Goal: Use online tool/utility: Utilize a website feature to perform a specific function

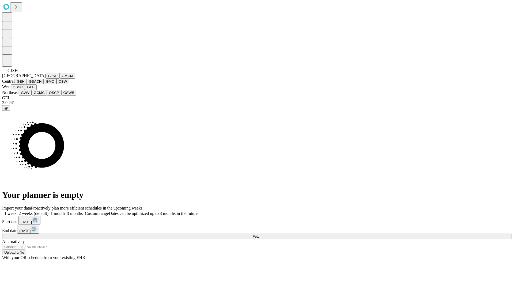
click at [46, 79] on button "GJSH" at bounding box center [53, 76] width 14 height 6
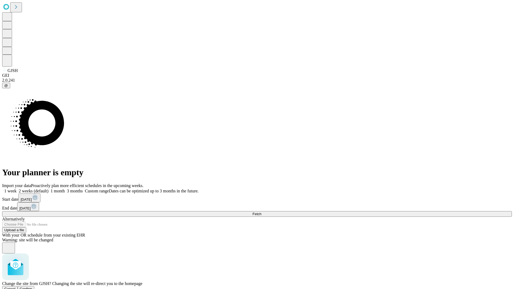
click at [32, 287] on span "Confirm" at bounding box center [26, 289] width 13 height 4
click at [48, 189] on label "2 weeks (default)" at bounding box center [33, 191] width 32 height 5
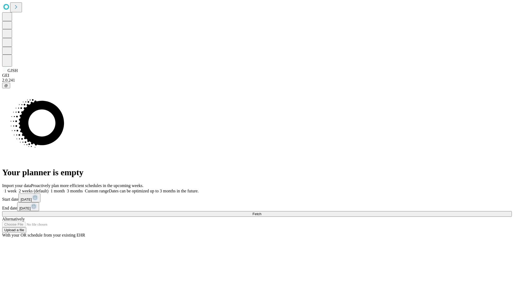
click at [261, 212] on span "Fetch" at bounding box center [256, 214] width 9 height 4
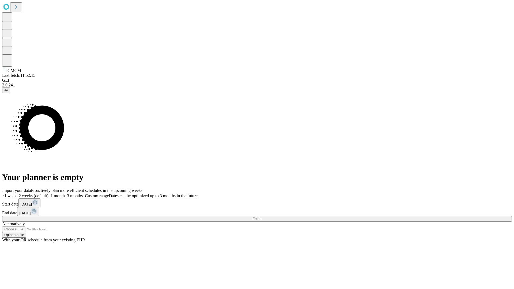
click at [48, 194] on label "2 weeks (default)" at bounding box center [33, 196] width 32 height 5
click at [261, 217] on span "Fetch" at bounding box center [256, 219] width 9 height 4
click at [48, 194] on label "2 weeks (default)" at bounding box center [33, 196] width 32 height 5
click at [261, 217] on span "Fetch" at bounding box center [256, 219] width 9 height 4
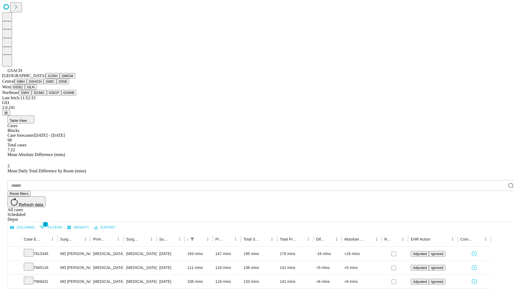
click at [44, 84] on button "GMC" at bounding box center [50, 82] width 13 height 6
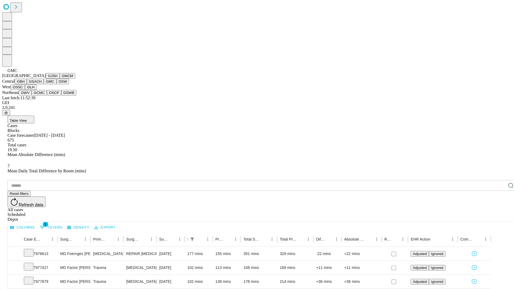
click at [56, 84] on button "OSW" at bounding box center [62, 82] width 13 height 6
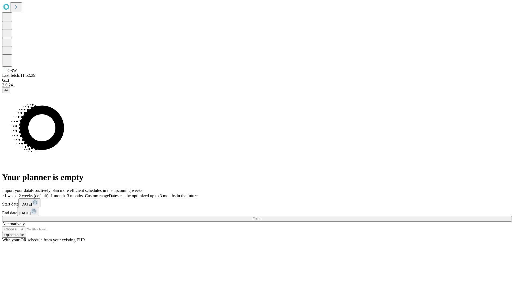
click at [48, 194] on label "2 weeks (default)" at bounding box center [33, 196] width 32 height 5
click at [261, 217] on span "Fetch" at bounding box center [256, 219] width 9 height 4
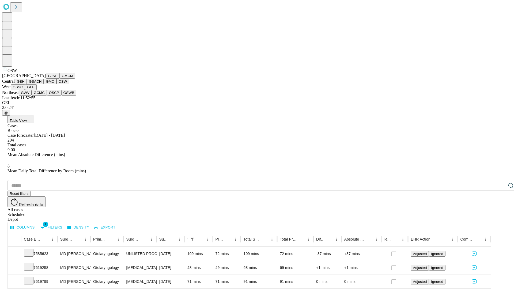
click at [25, 90] on button "OSSC" at bounding box center [18, 87] width 14 height 6
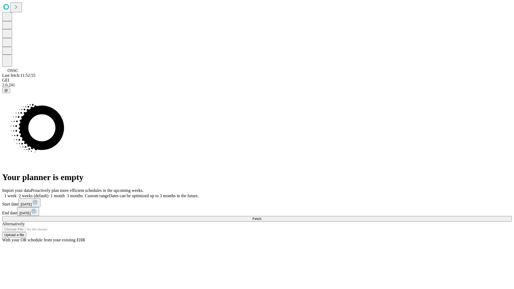
click at [261, 217] on span "Fetch" at bounding box center [256, 219] width 9 height 4
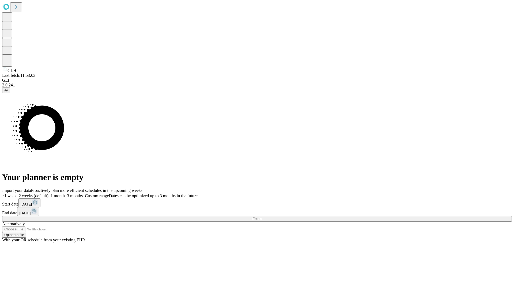
click at [48, 194] on label "2 weeks (default)" at bounding box center [33, 196] width 32 height 5
click at [261, 217] on span "Fetch" at bounding box center [256, 219] width 9 height 4
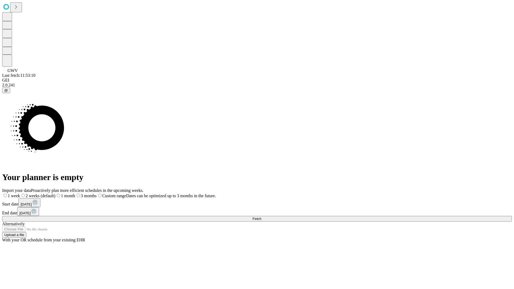
click at [55, 194] on label "2 weeks (default)" at bounding box center [37, 196] width 35 height 5
click at [261, 217] on span "Fetch" at bounding box center [256, 219] width 9 height 4
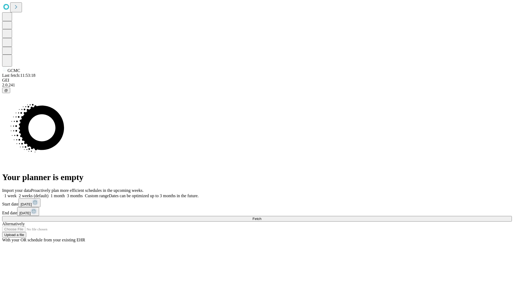
click at [48, 194] on label "2 weeks (default)" at bounding box center [33, 196] width 32 height 5
click at [261, 217] on span "Fetch" at bounding box center [256, 219] width 9 height 4
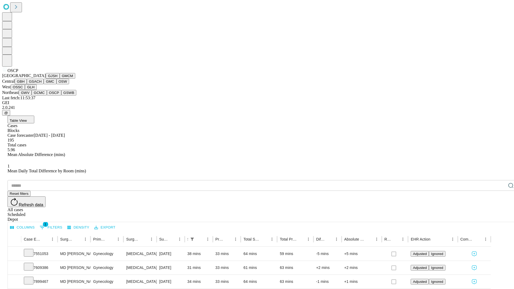
click at [61, 96] on button "GSWB" at bounding box center [68, 93] width 15 height 6
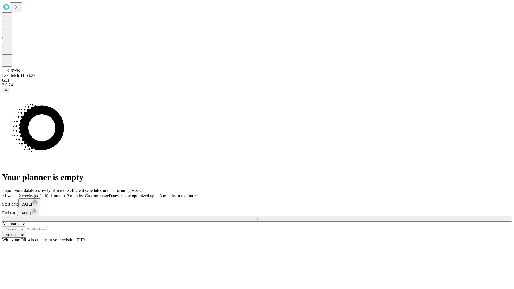
click at [48, 194] on label "2 weeks (default)" at bounding box center [33, 196] width 32 height 5
click at [261, 217] on span "Fetch" at bounding box center [256, 219] width 9 height 4
